Goal: Transaction & Acquisition: Purchase product/service

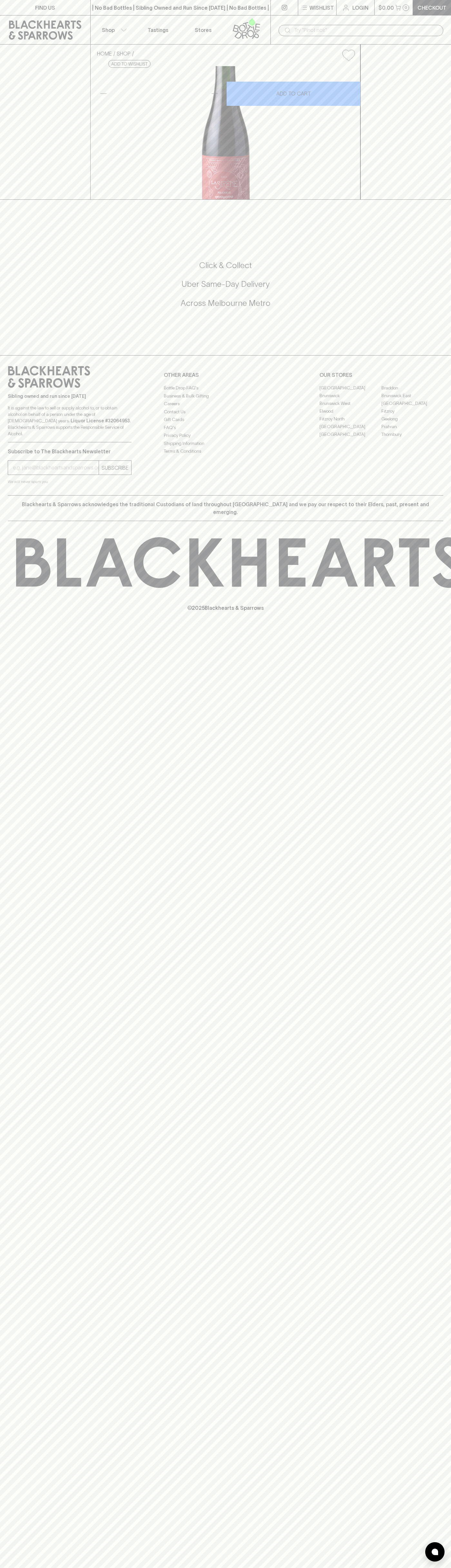
click at [258, 21] on icon at bounding box center [247, 28] width 37 height 21
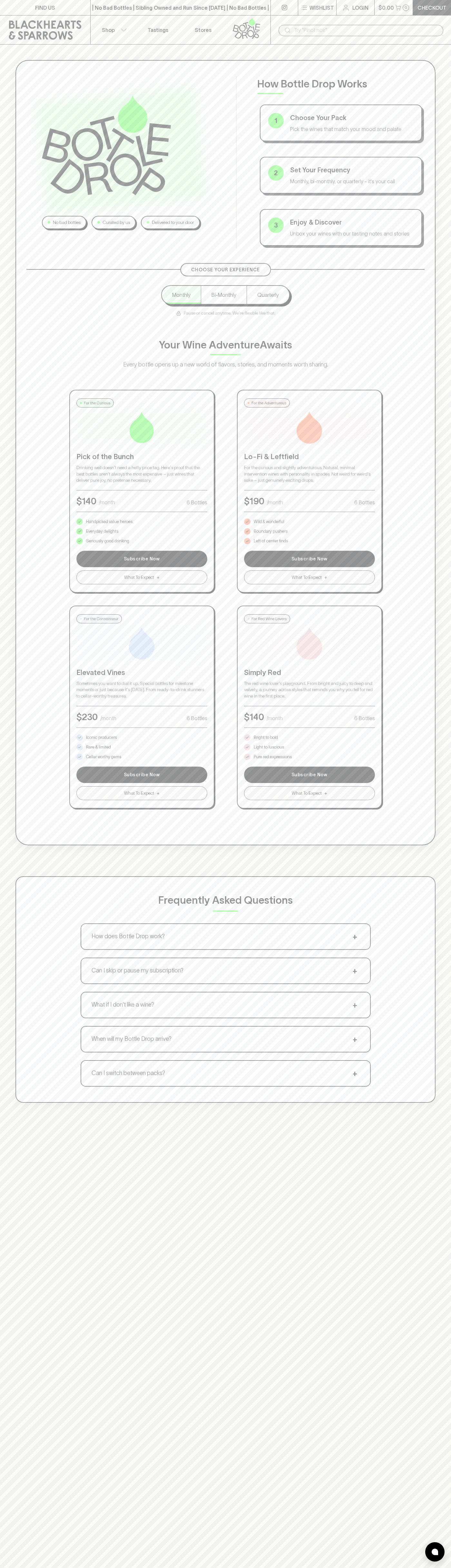
click at [105, 1568] on html "FIND US | No Bad Bottles | Sibling Owned and Run Since 2006 | No Bad Bottles | …" at bounding box center [225, 1013] width 451 height 2027
click at [25, 845] on div "No bad bottles Curated by us Delivered to your door How Bottle Drop Works 1 Cho…" at bounding box center [225, 452] width 420 height 786
